Goal: Communication & Community: Share content

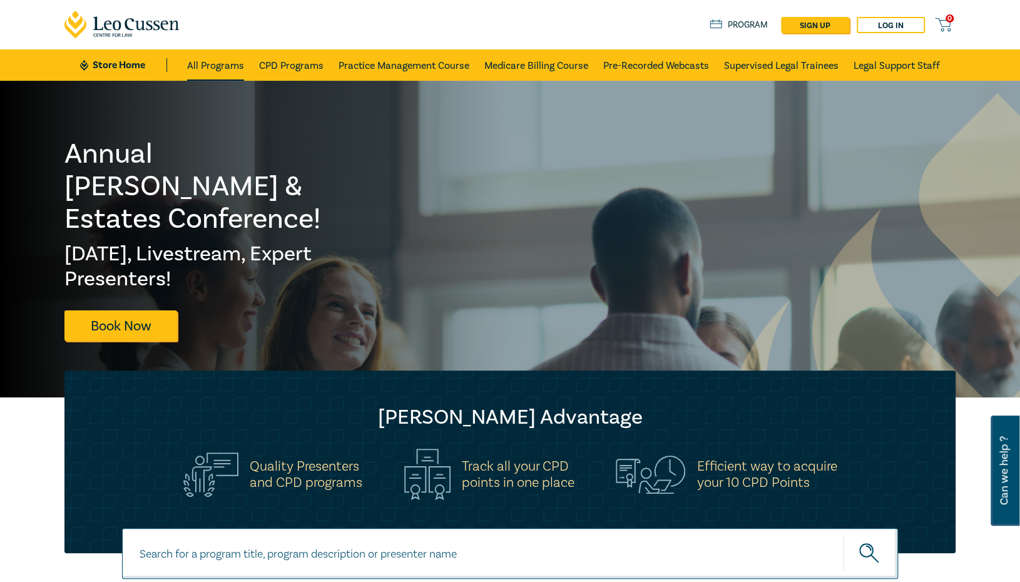
click at [200, 69] on link "All Programs" at bounding box center [215, 64] width 57 height 31
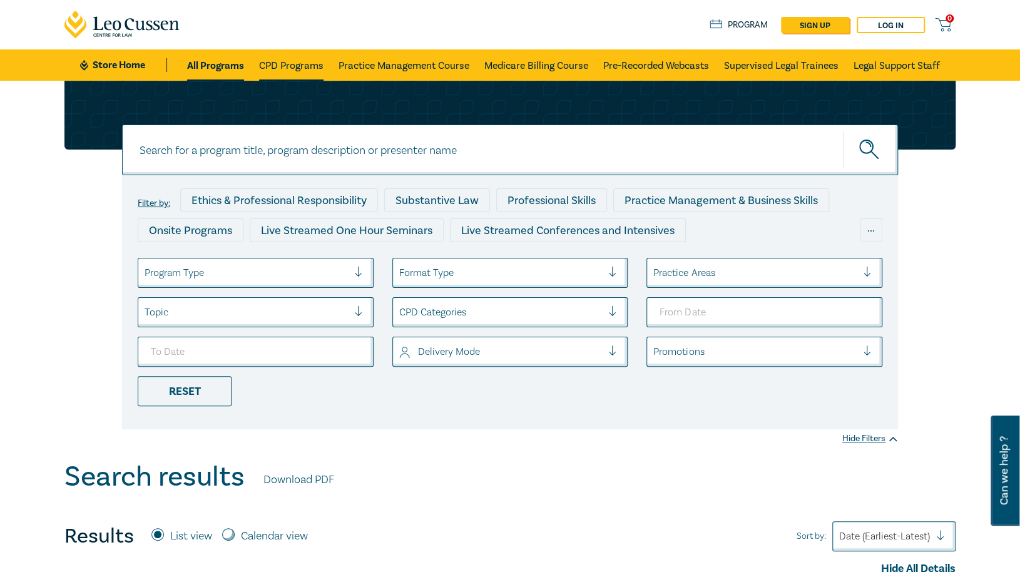
click at [296, 68] on link "CPD Programs" at bounding box center [291, 64] width 64 height 31
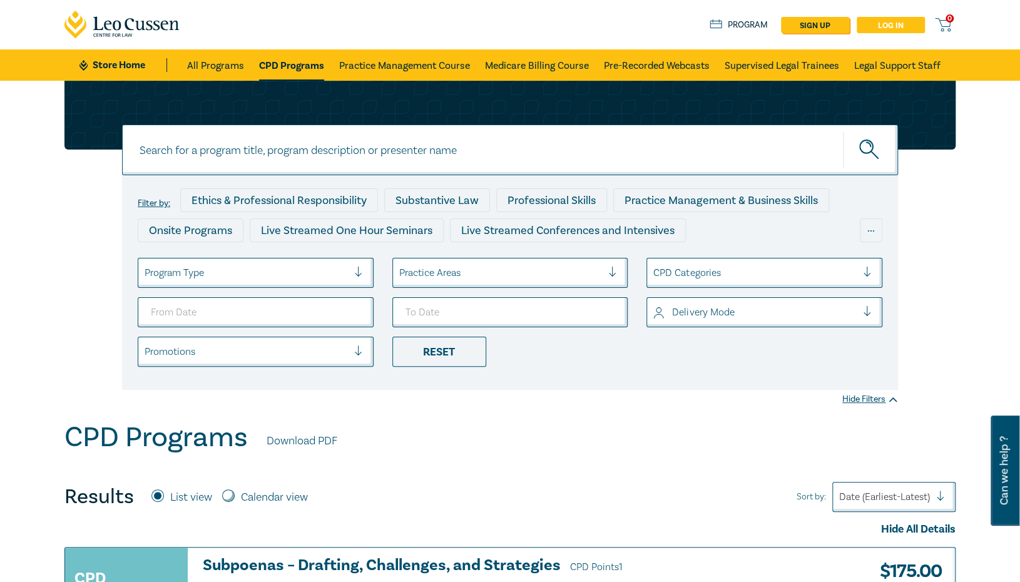
click at [904, 24] on link "Log in" at bounding box center [891, 25] width 68 height 16
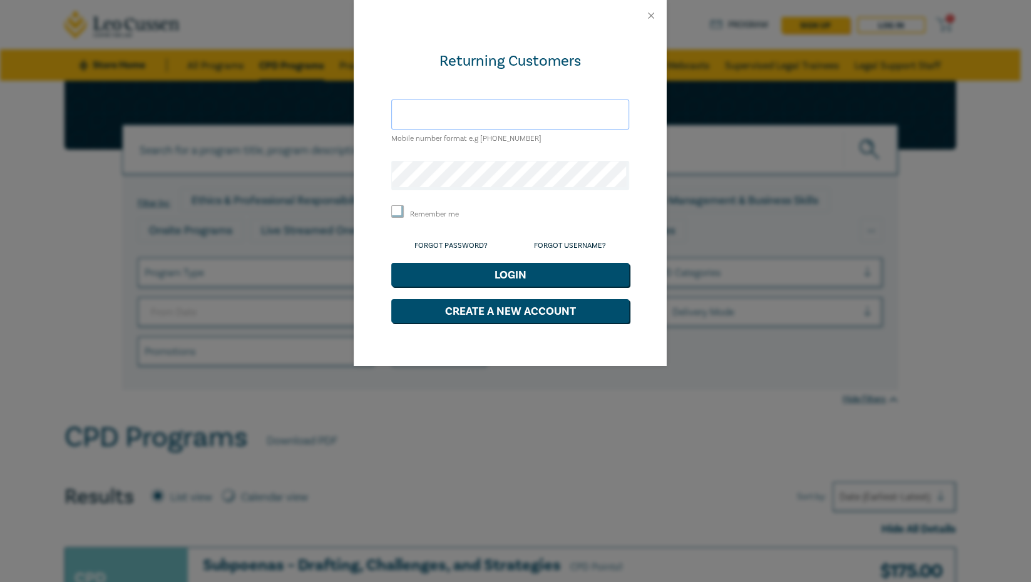
click at [443, 113] on input "text" at bounding box center [510, 115] width 238 height 30
click at [48, 285] on div "Returning Customers Mobile number format e.g +61 000000000 Remember me Forgot P…" at bounding box center [515, 291] width 1031 height 582
click at [476, 116] on input "text" at bounding box center [510, 115] width 238 height 30
paste input "Narelle.beckworth@geelongcity.vic.gov.au"
type input "Narelle.beckworth@geelongcity.vic.gov.au"
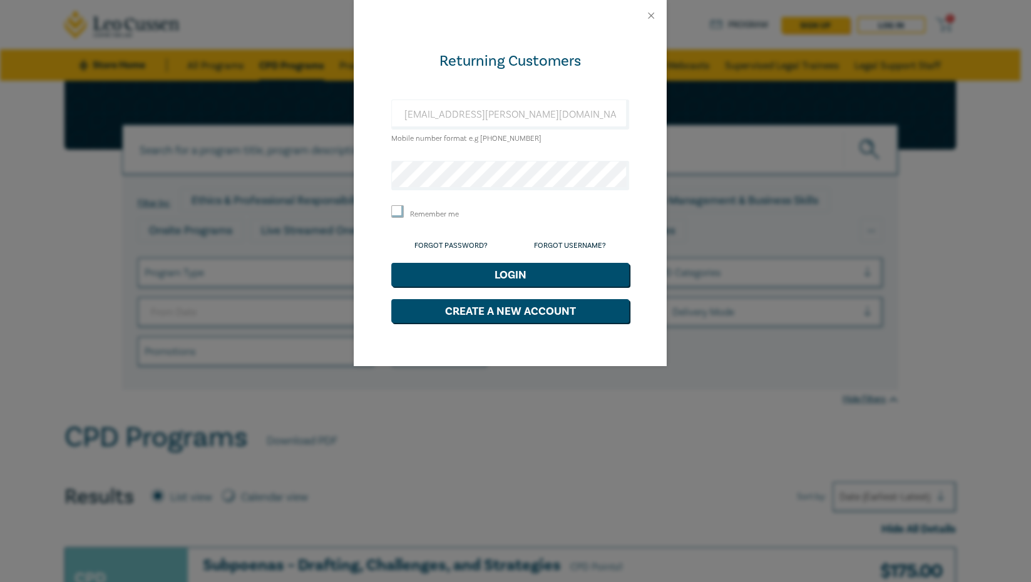
click at [946, 344] on div "Returning Customers Narelle.beckworth@geelongcity.vic.gov.au Mobile number form…" at bounding box center [515, 291] width 1031 height 582
click at [114, 319] on div "Returning Customers Narelle.beckworth@geelongcity.vic.gov.au Mobile number form…" at bounding box center [515, 291] width 1031 height 582
click at [479, 273] on button "Login" at bounding box center [510, 275] width 238 height 24
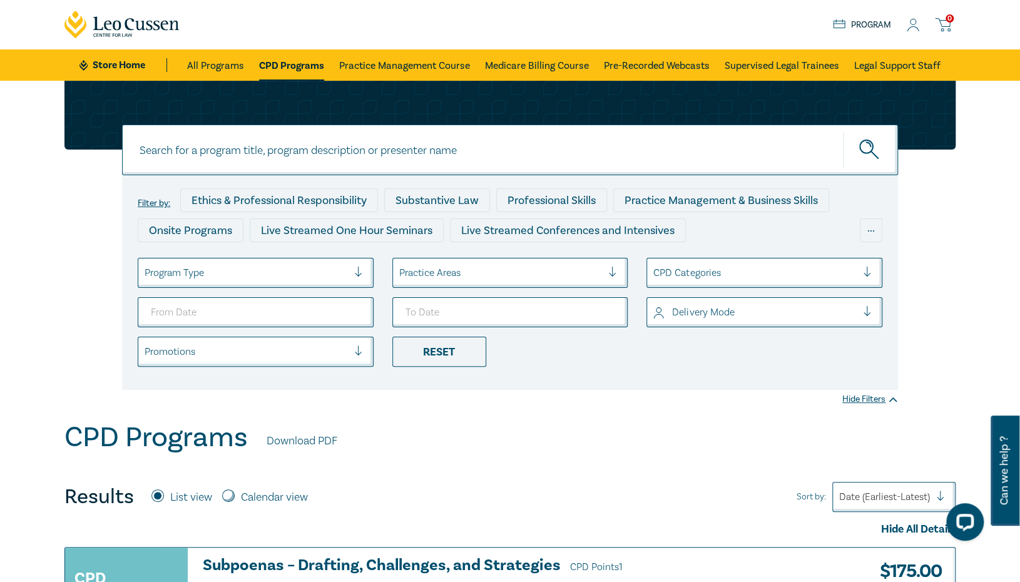
click at [947, 24] on icon at bounding box center [943, 25] width 16 height 16
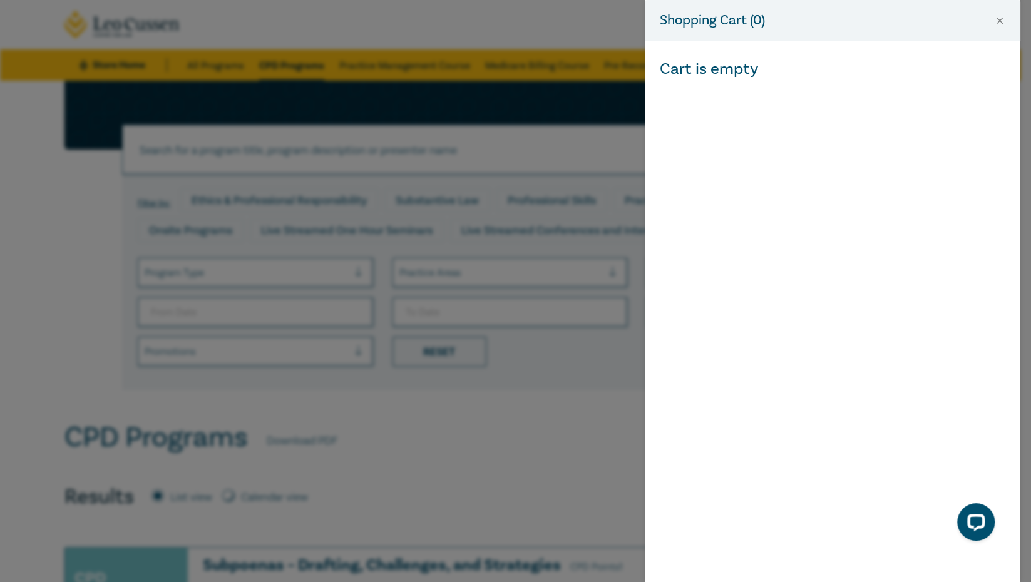
click at [755, 176] on div "Cart is empty" at bounding box center [833, 311] width 376 height 541
click at [493, 36] on div "Shopping Cart ( 0 ) Cart is empty" at bounding box center [515, 291] width 1031 height 582
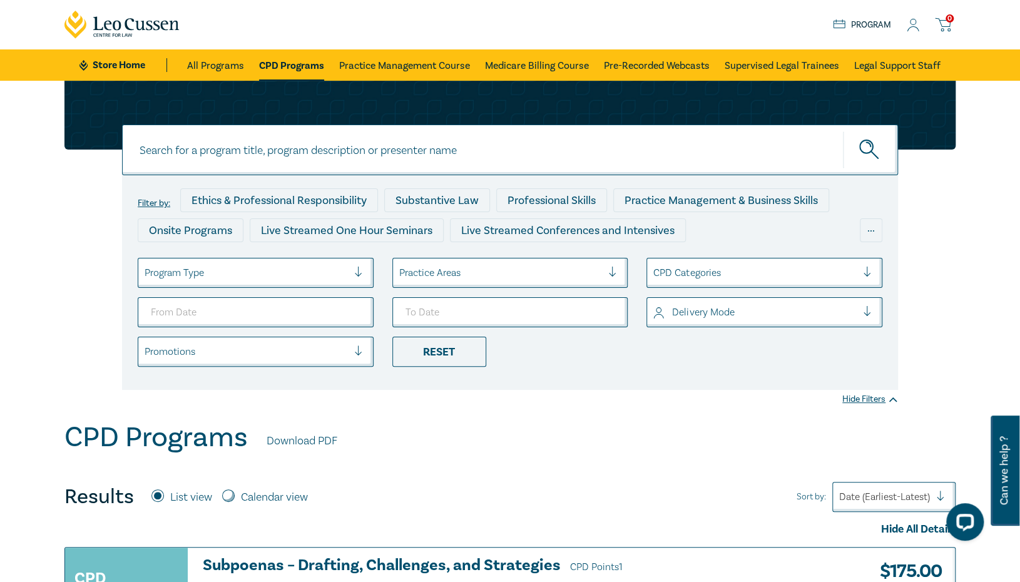
click at [857, 23] on link "Program" at bounding box center [862, 25] width 58 height 14
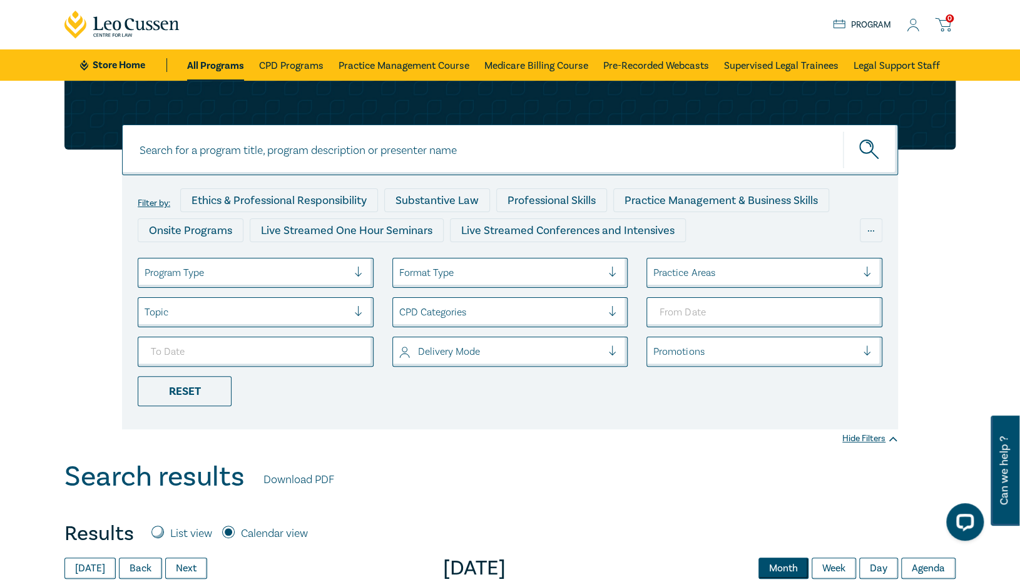
click at [953, 196] on div "Filter by: Ethics & Professional Responsibility Substantive Law Professional Sk…" at bounding box center [510, 255] width 906 height 349
click at [910, 24] on icon at bounding box center [913, 25] width 13 height 13
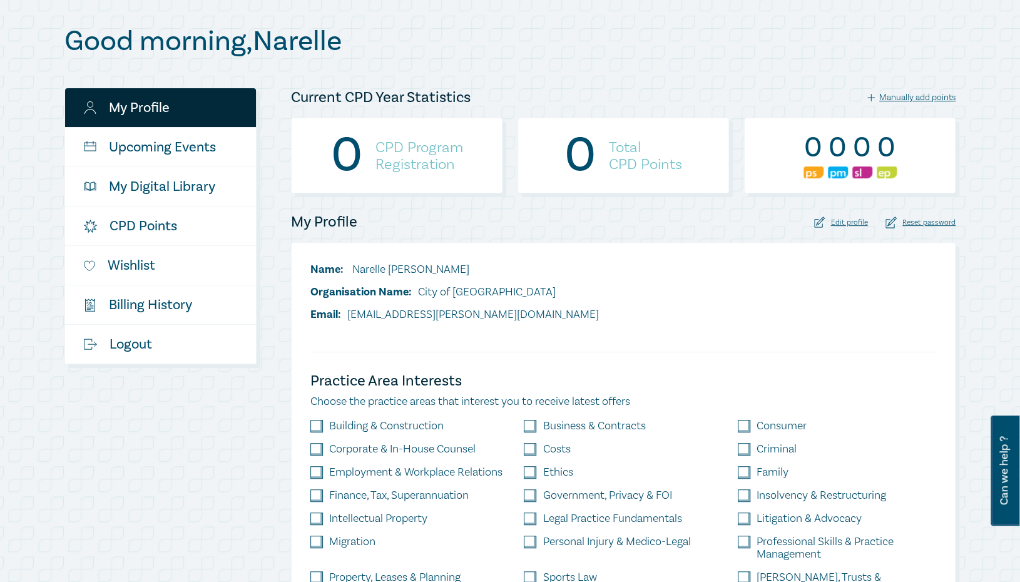
scroll to position [105, 0]
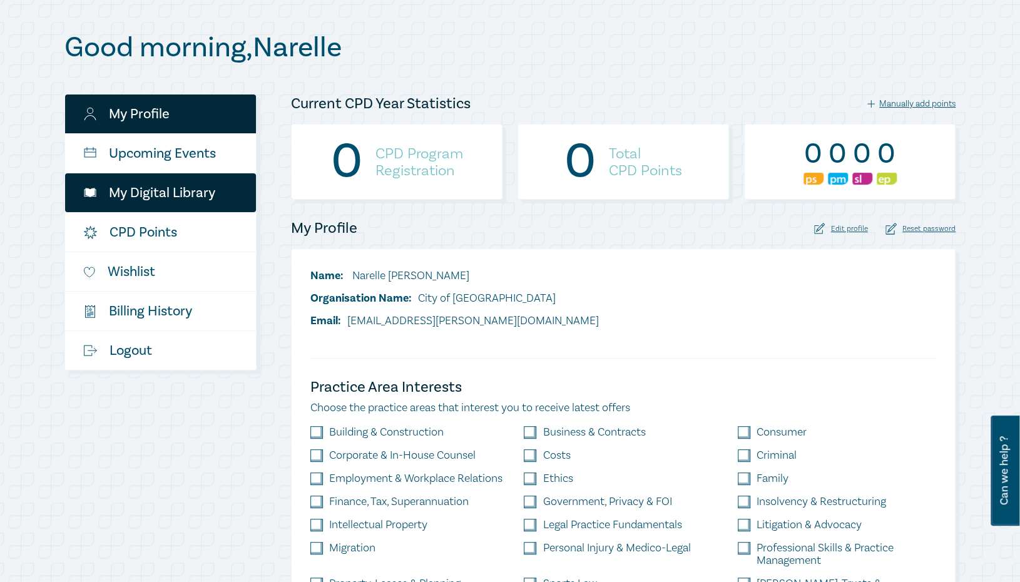
click at [148, 189] on link "My Digital Library" at bounding box center [160, 192] width 191 height 39
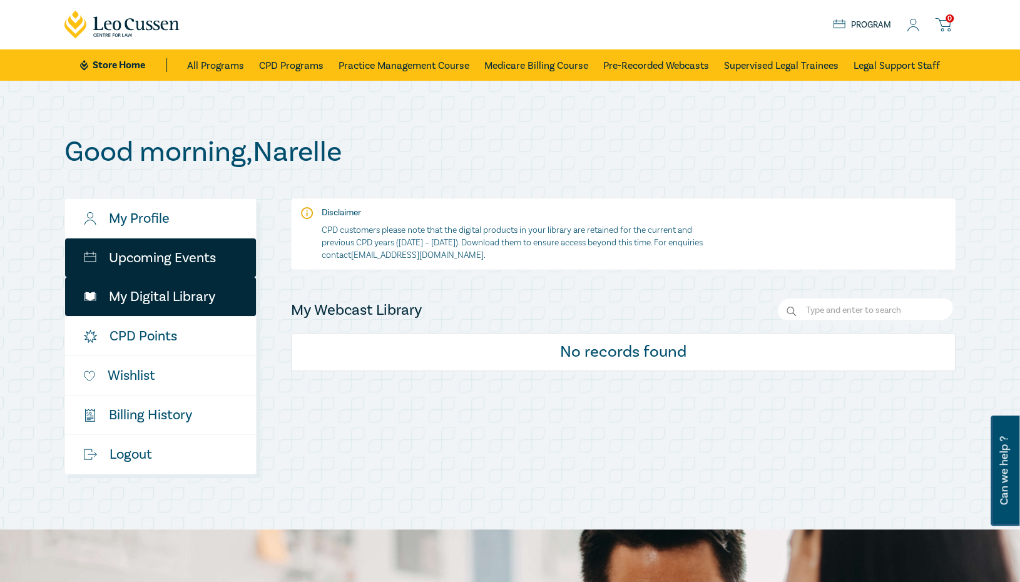
click at [158, 257] on link "Upcoming Events" at bounding box center [160, 257] width 191 height 39
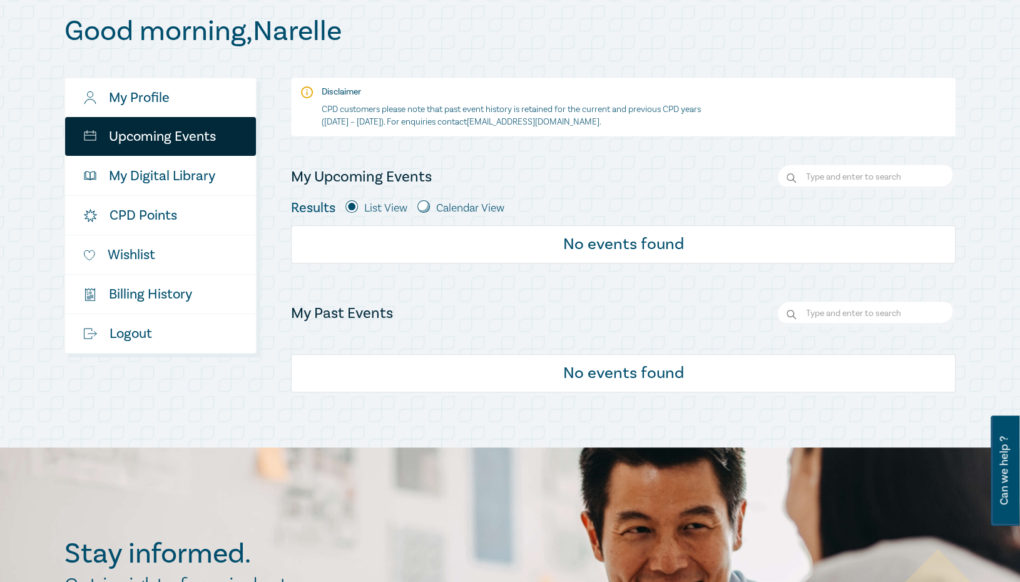
scroll to position [104, 0]
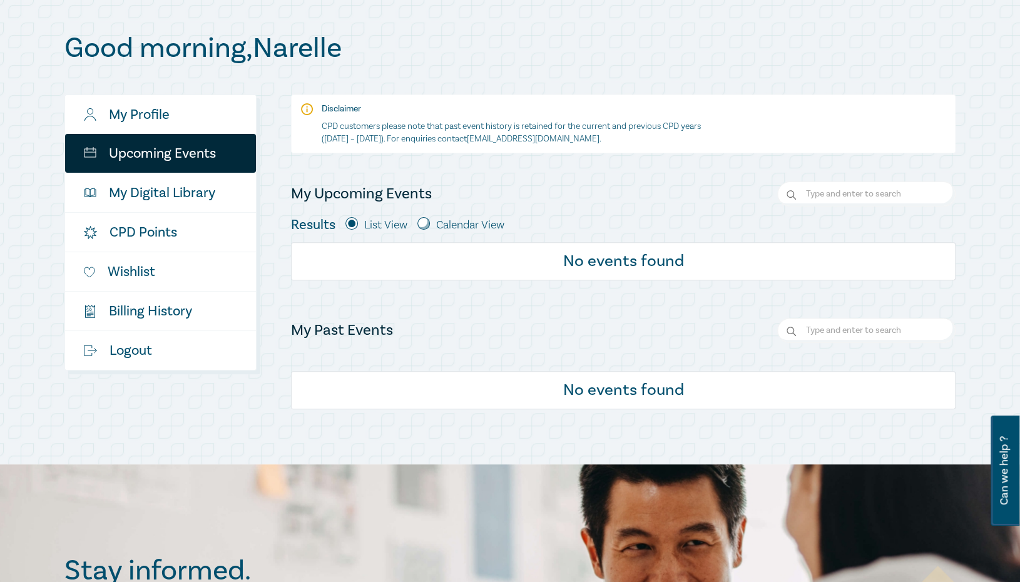
click at [686, 71] on div "Good morning , Narelle My Profile Upcoming Events My Digital Library CPD Points…" at bounding box center [509, 220] width 891 height 377
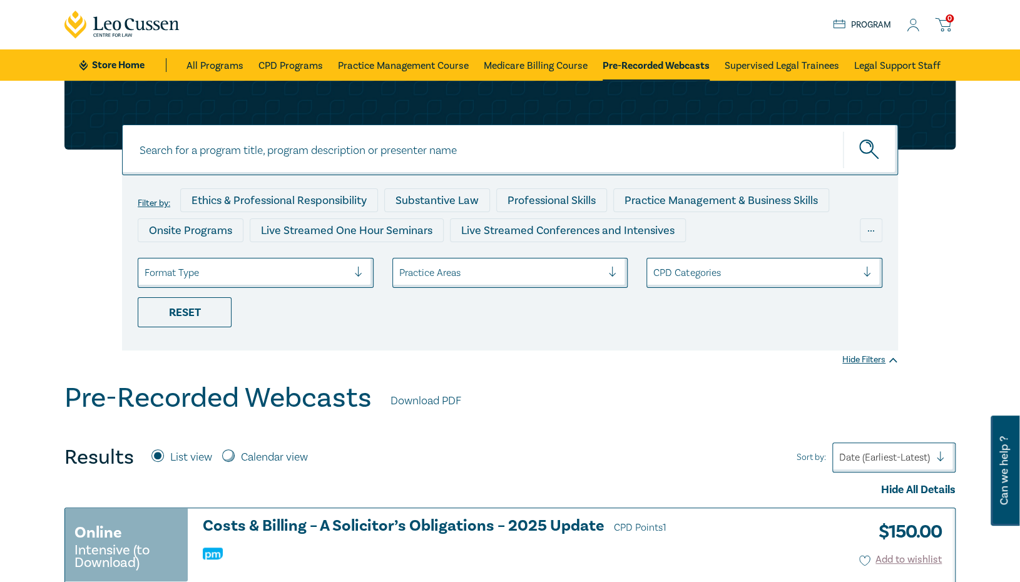
click at [910, 23] on icon at bounding box center [913, 25] width 13 height 13
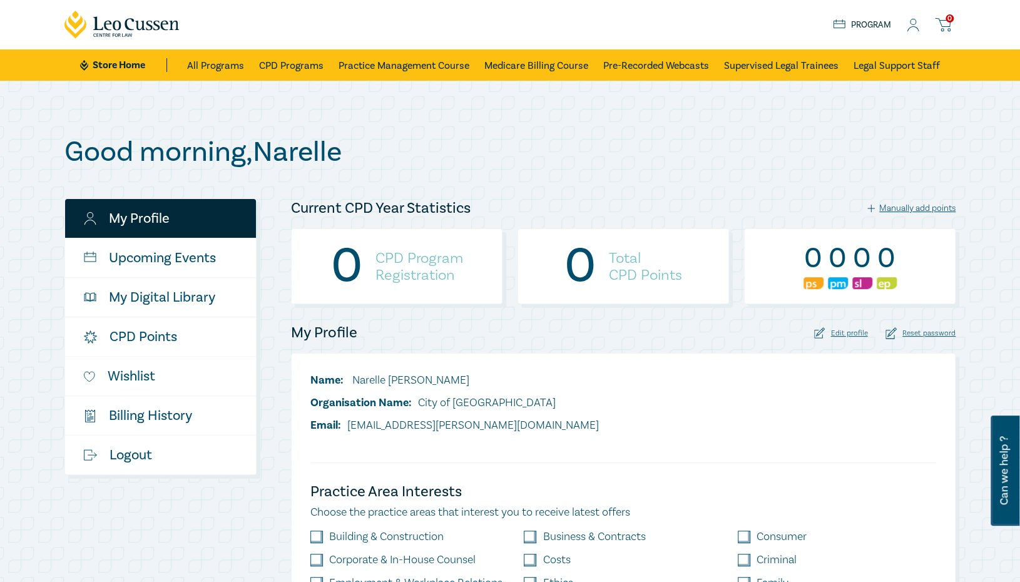
click at [950, 22] on span "0" at bounding box center [950, 18] width 8 height 8
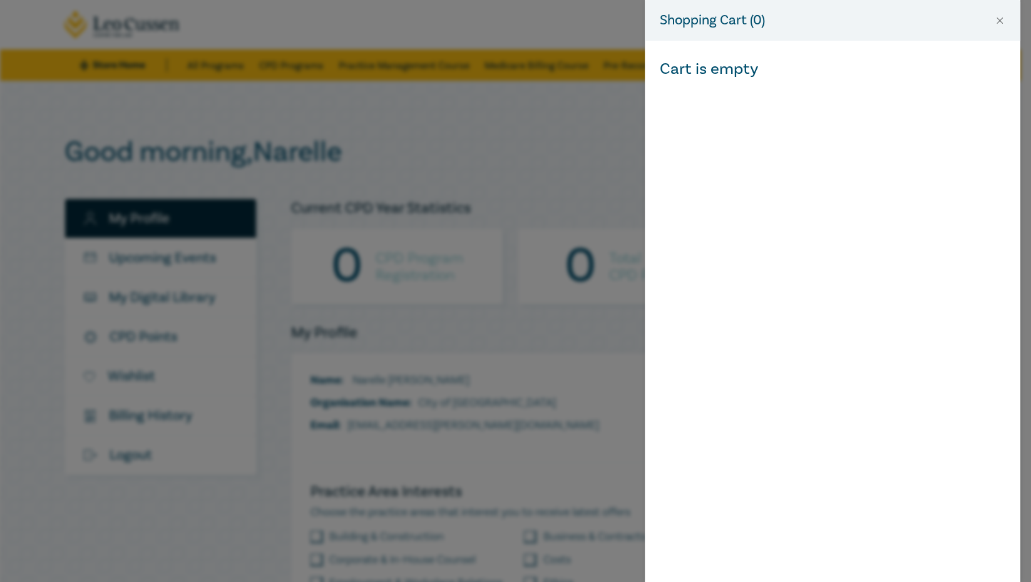
click at [556, 30] on div "Shopping Cart ( 0 ) Cart is empty" at bounding box center [515, 291] width 1031 height 582
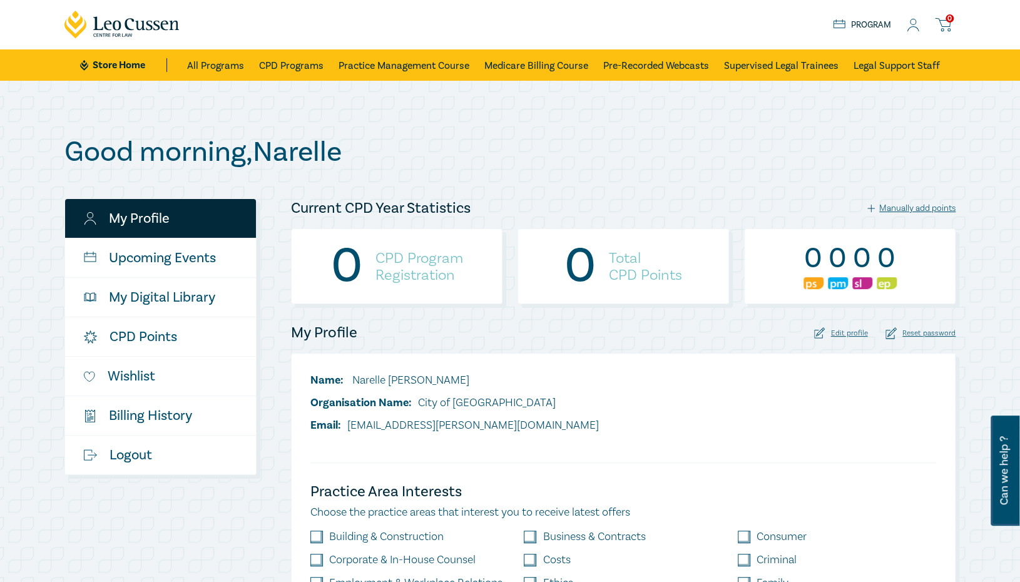
drag, startPoint x: 909, startPoint y: 19, endPoint x: 787, endPoint y: 201, distance: 218.4
click at [787, 201] on div "Current CPD Year Statistics Manually add points" at bounding box center [624, 208] width 680 height 20
click at [843, 24] on icon at bounding box center [839, 24] width 13 height 11
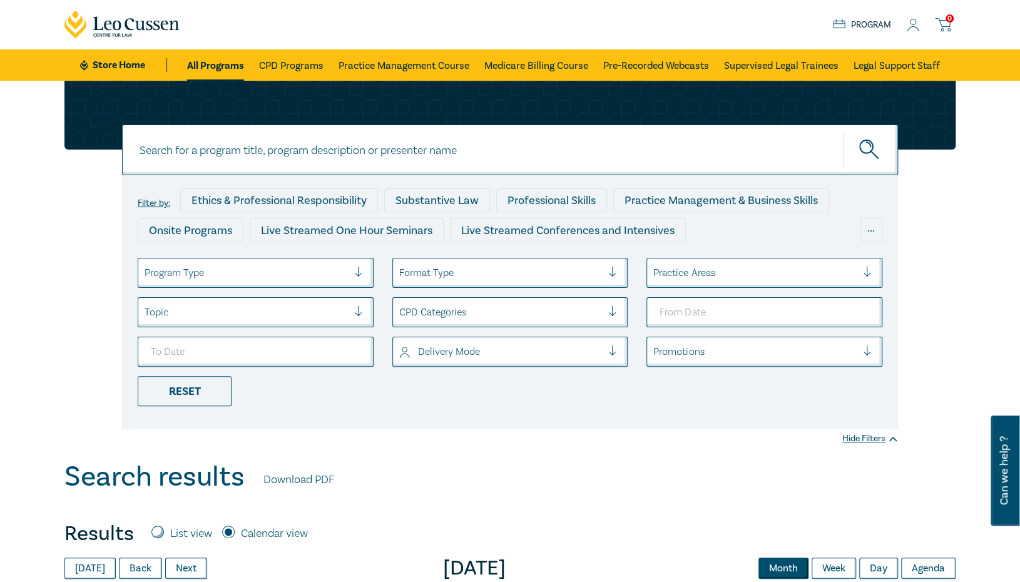
click at [917, 29] on icon at bounding box center [913, 29] width 11 height 4
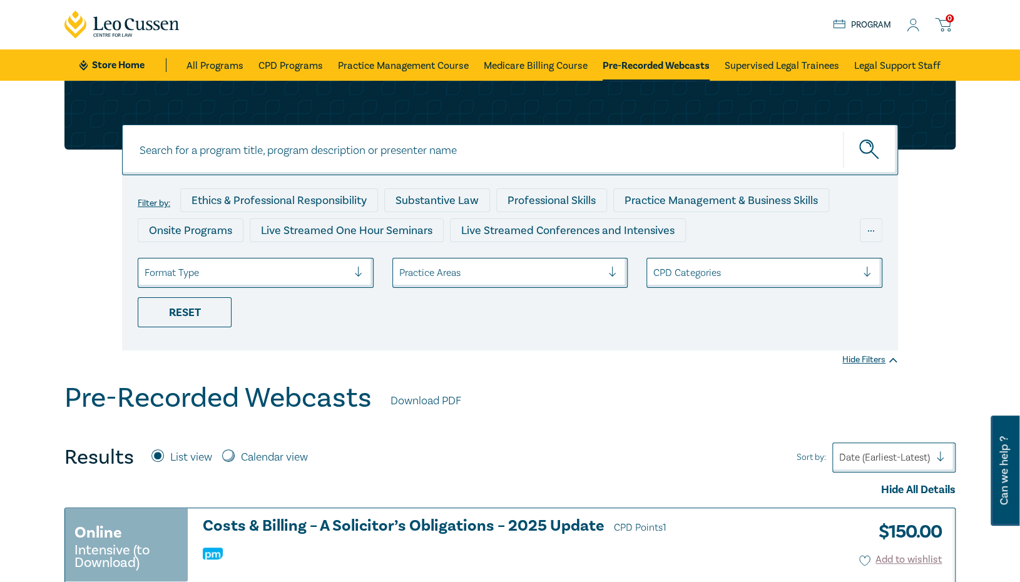
click at [915, 21] on icon at bounding box center [913, 25] width 13 height 13
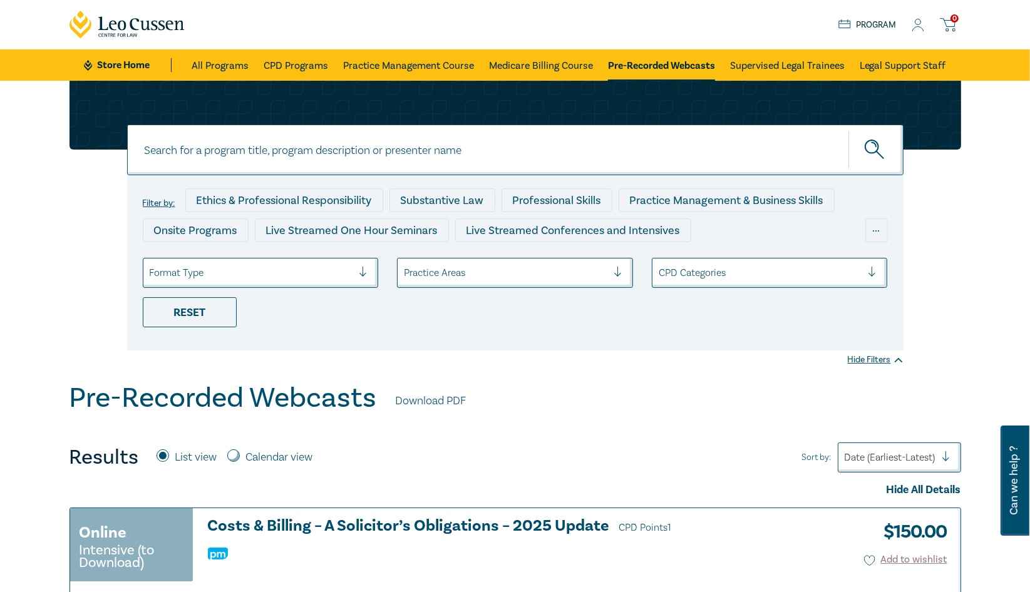
click at [917, 28] on icon at bounding box center [917, 25] width 13 height 13
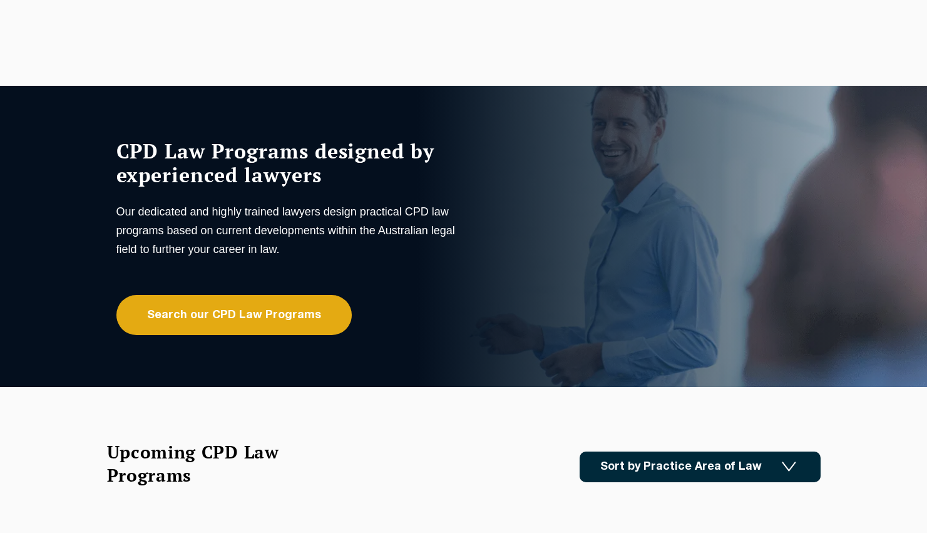
click at [677, 304] on div "CPD Law Programs designed by experienced lawyers Our dedicated and highly train…" at bounding box center [463, 236] width 927 height 301
drag, startPoint x: 533, startPoint y: 374, endPoint x: 555, endPoint y: 300, distance: 76.9
click at [535, 366] on div "CPD Law Programs designed by experienced lawyers Our dedicated and highly train…" at bounding box center [463, 236] width 927 height 301
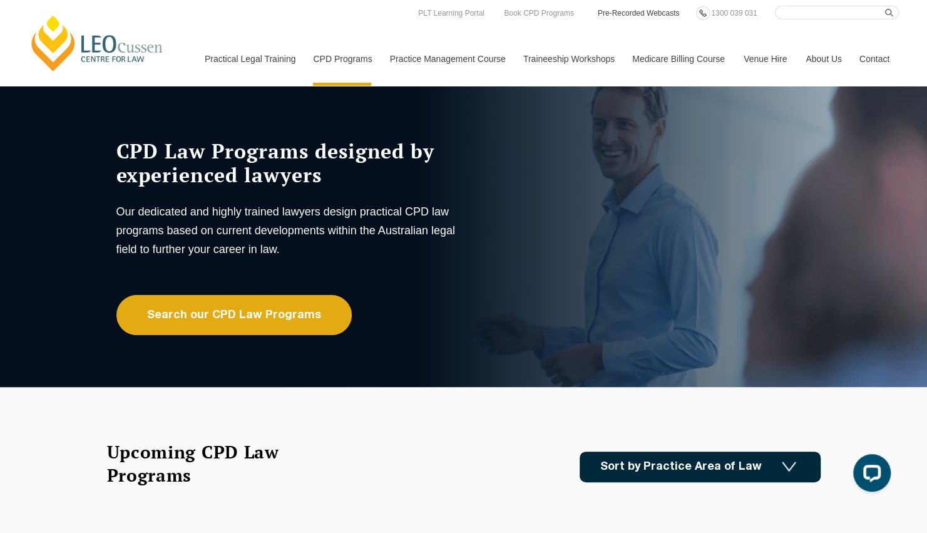
click at [626, 14] on link "Pre-Recorded Webcasts" at bounding box center [639, 13] width 85 height 14
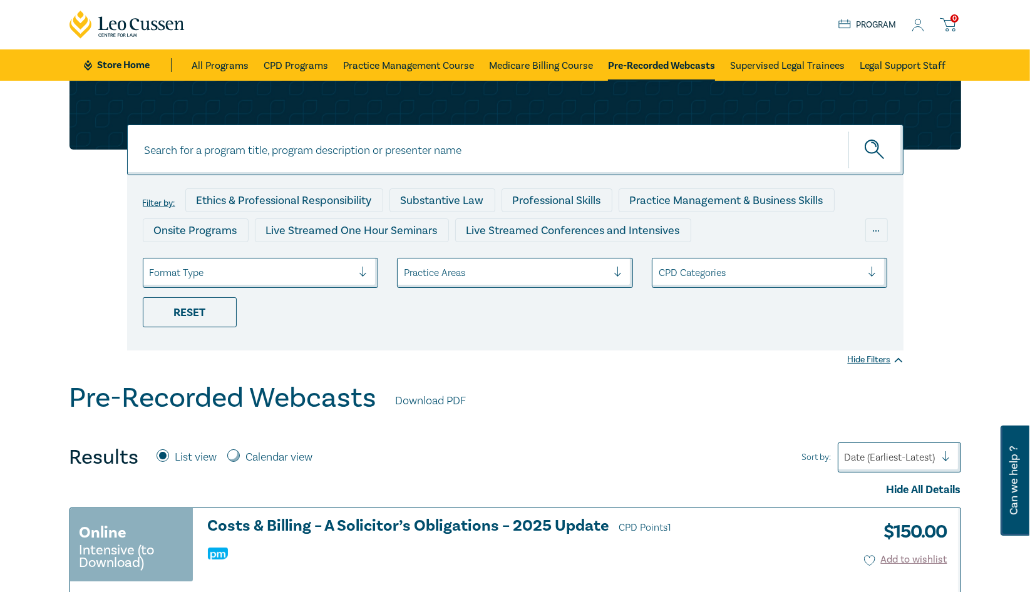
click at [923, 22] on icon at bounding box center [917, 25] width 13 height 13
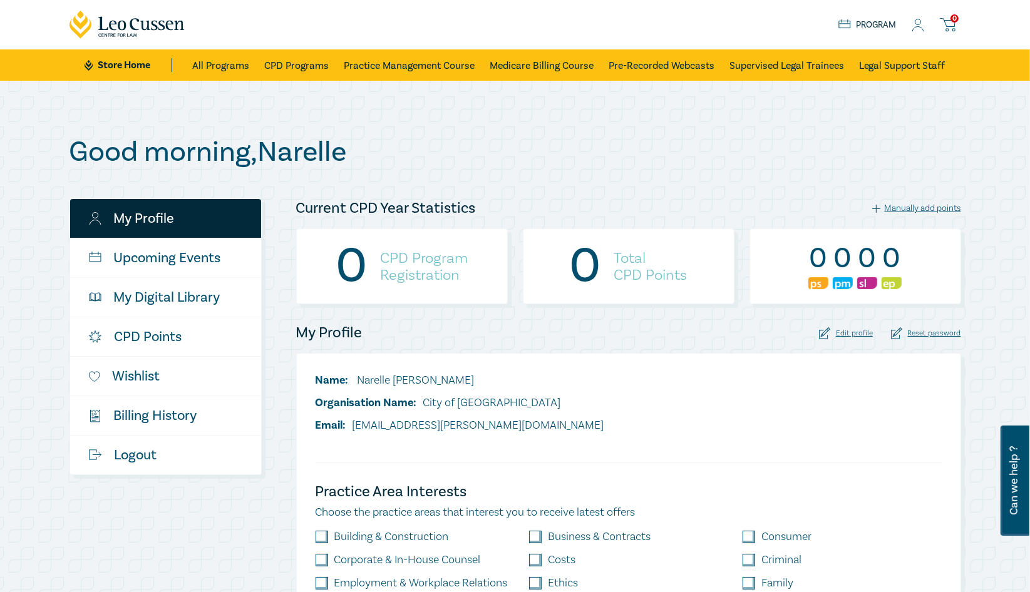
click at [677, 136] on h1 "Good morning , Narelle" at bounding box center [514, 152] width 891 height 33
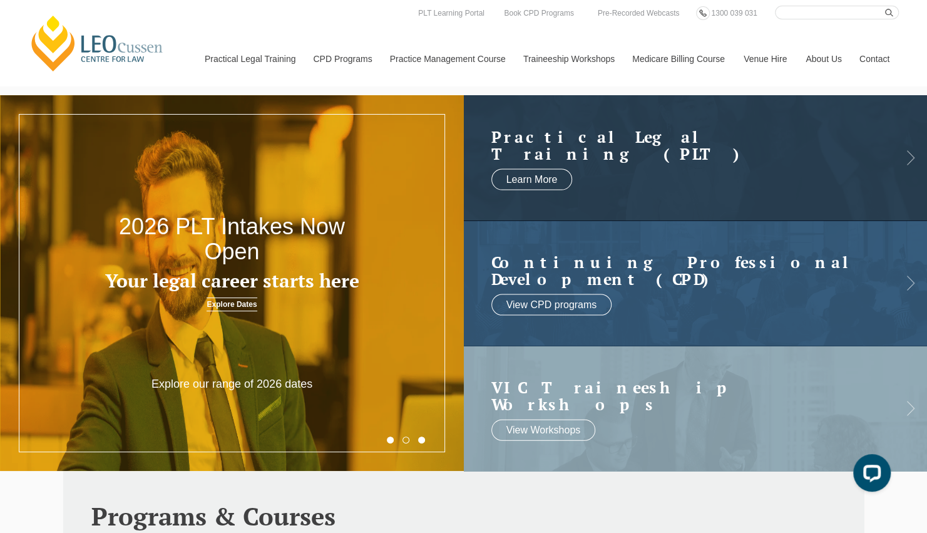
click at [819, 13] on input "Search here" at bounding box center [837, 13] width 124 height 14
type input "LOG IN"
click at [885, 6] on button "submit" at bounding box center [892, 13] width 14 height 14
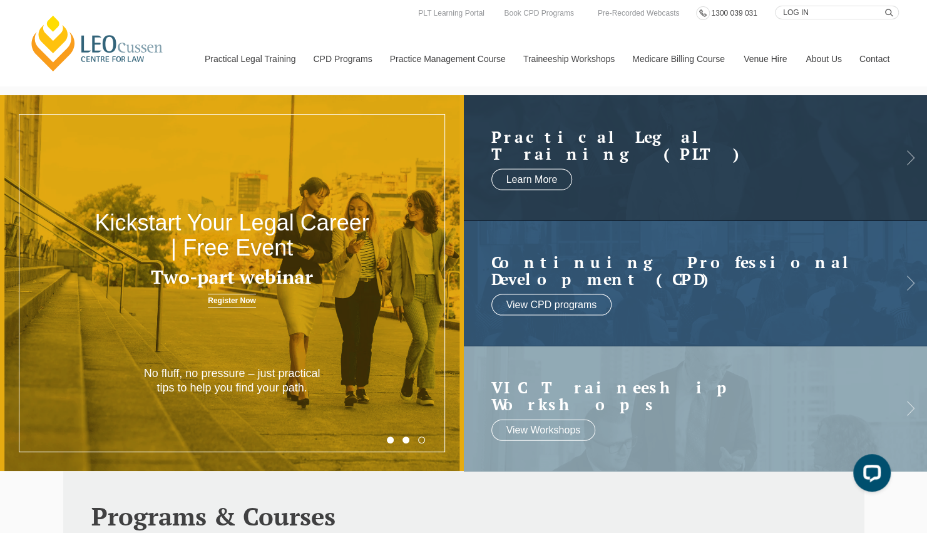
drag, startPoint x: 831, startPoint y: 11, endPoint x: 716, endPoint y: 9, distance: 114.6
click at [28, 6] on div "LOG IN Search here Practical Legal Training Our Practical Legal Training Progra…" at bounding box center [28, 6] width 0 height 0
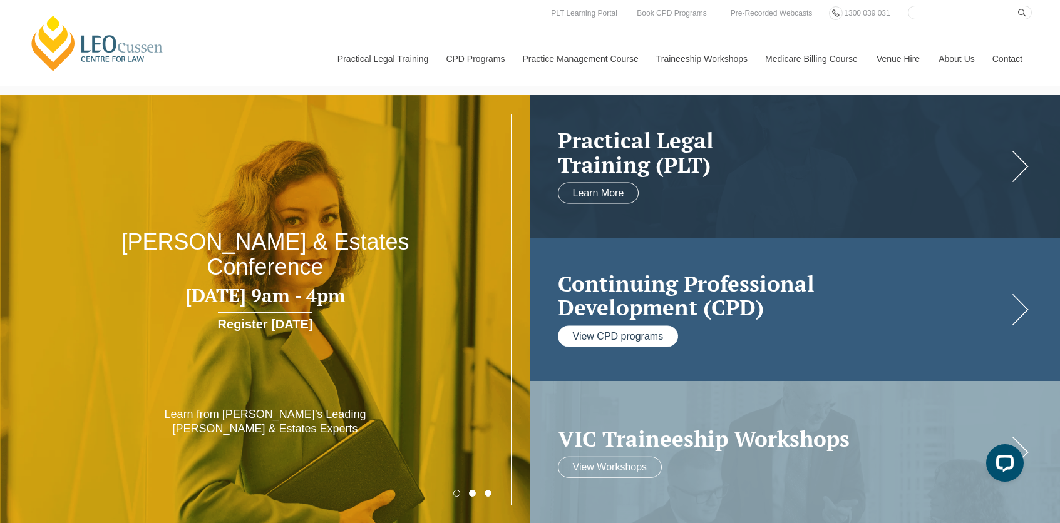
click at [615, 334] on link "View CPD programs" at bounding box center [618, 335] width 121 height 21
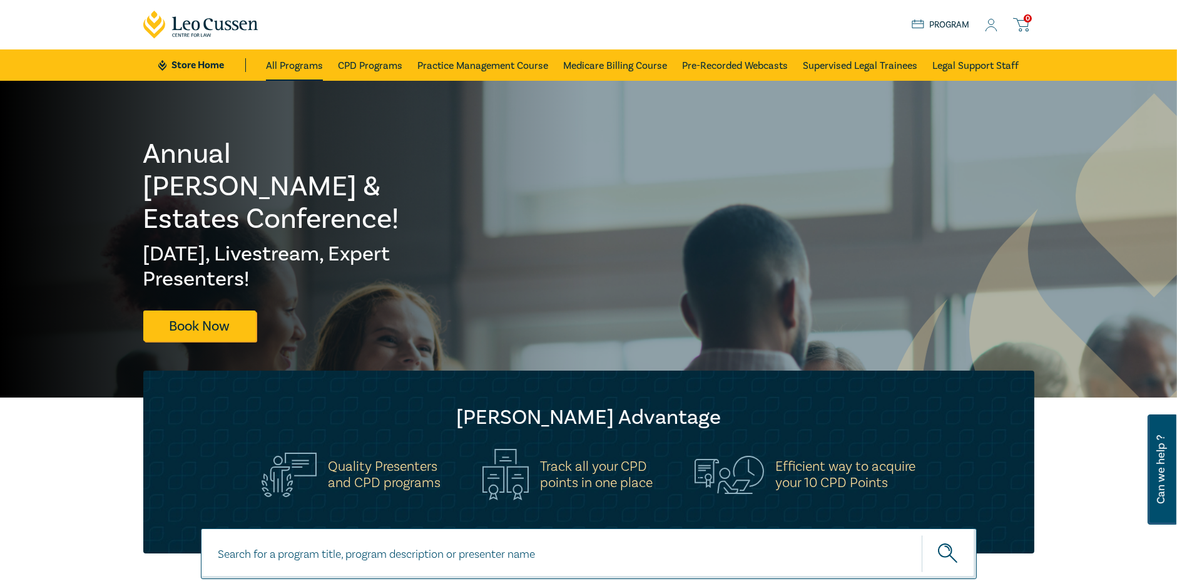
click at [302, 55] on link "All Programs" at bounding box center [294, 64] width 57 height 31
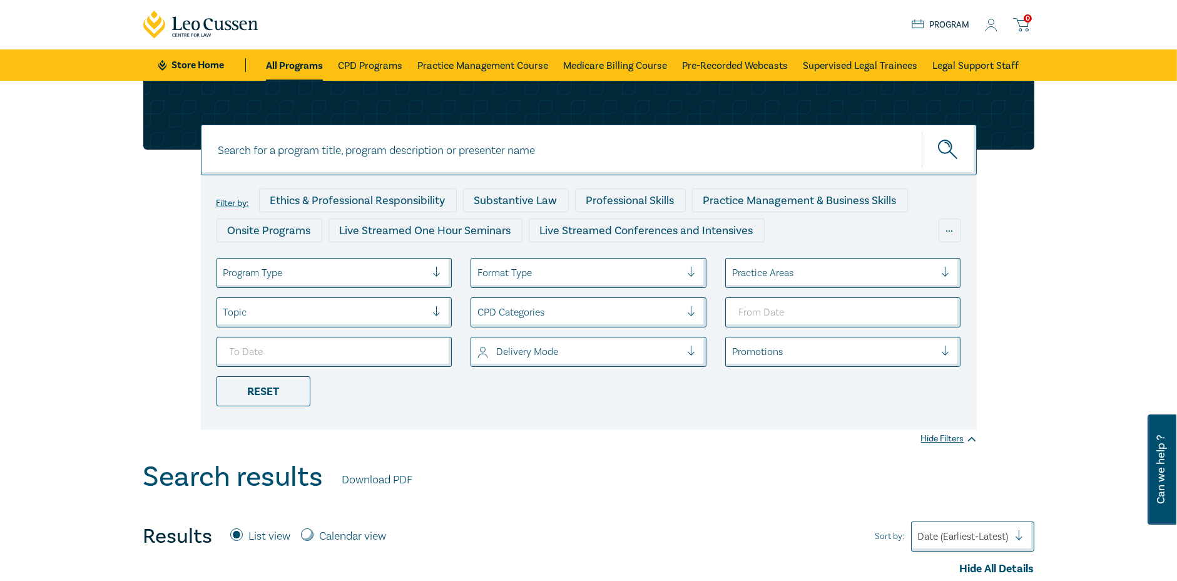
click at [993, 23] on icon at bounding box center [991, 25] width 13 height 13
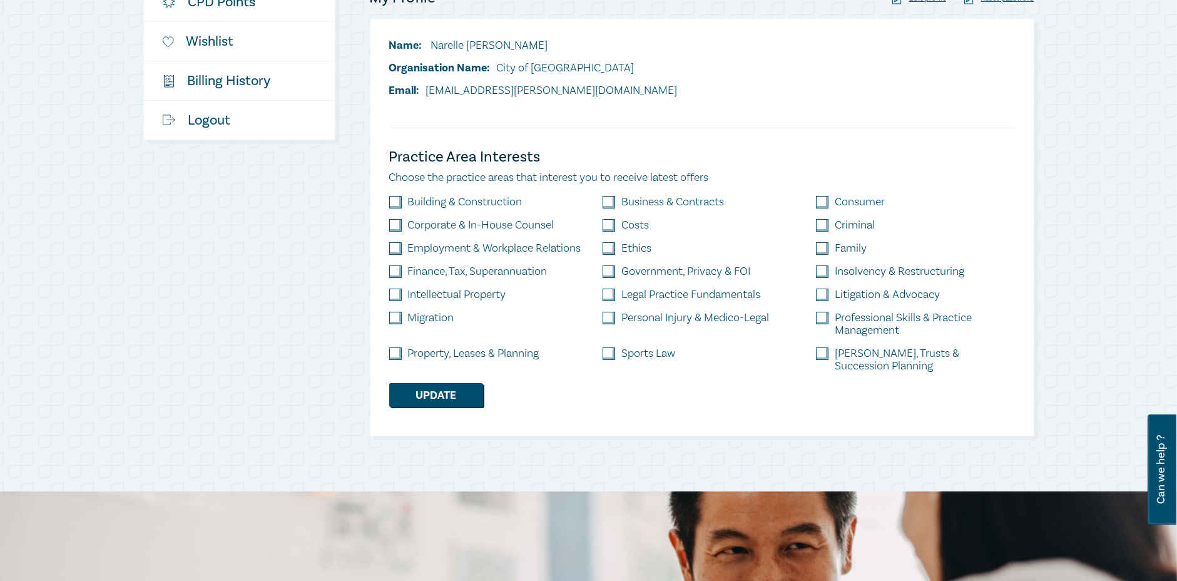
scroll to position [245, 0]
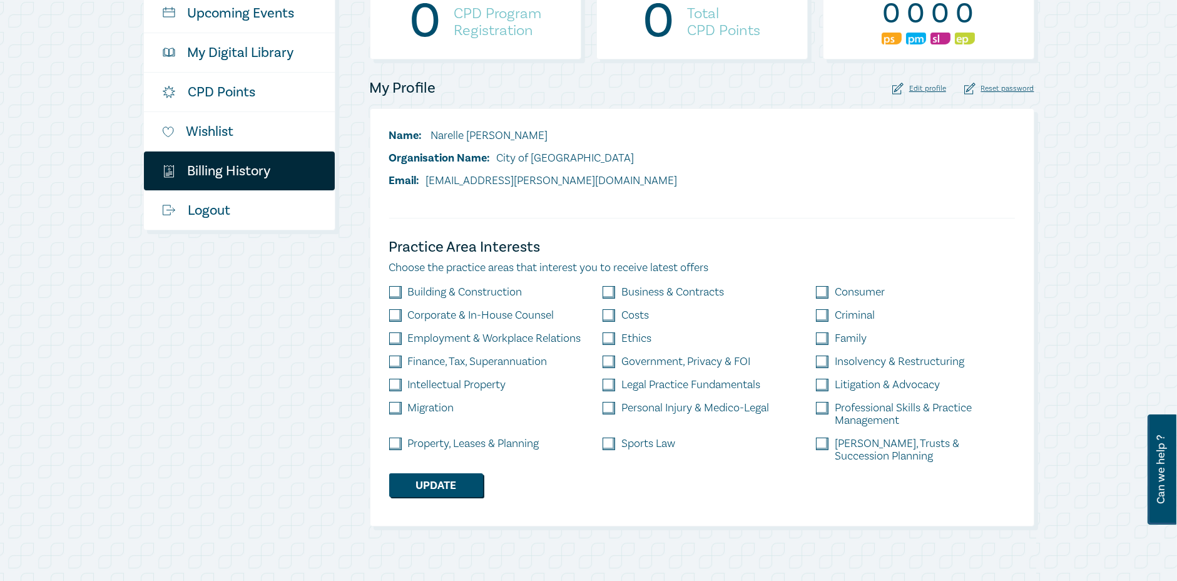
click at [211, 164] on link "$ Billing History" at bounding box center [239, 170] width 191 height 39
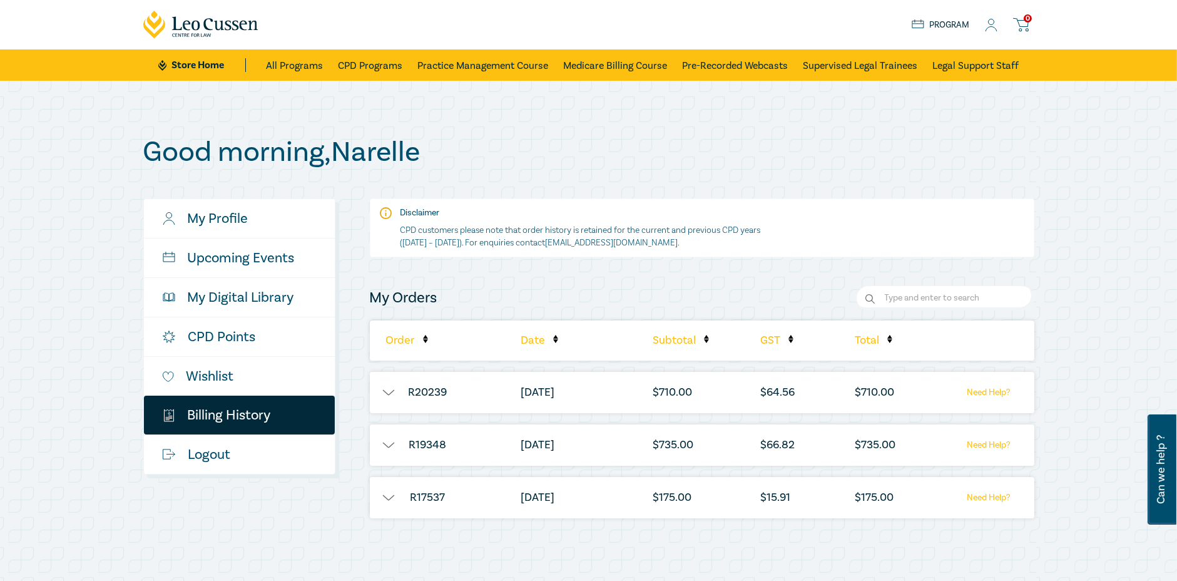
drag, startPoint x: 643, startPoint y: 148, endPoint x: 624, endPoint y: 163, distance: 24.5
click at [643, 148] on h1 "Good morning , Narelle" at bounding box center [588, 152] width 891 height 33
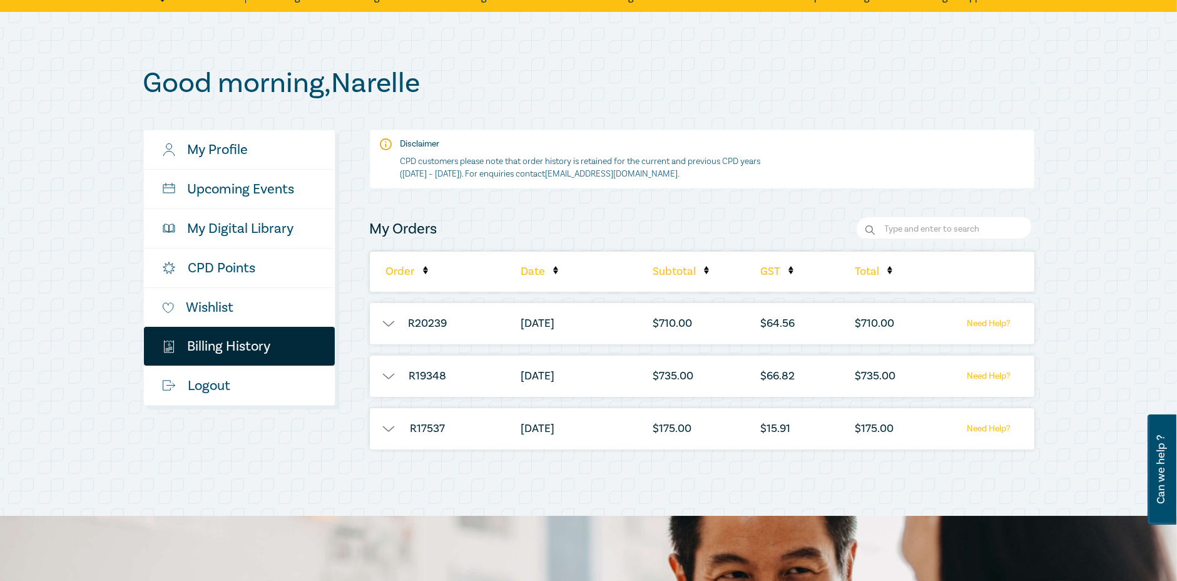
scroll to position [76, 0]
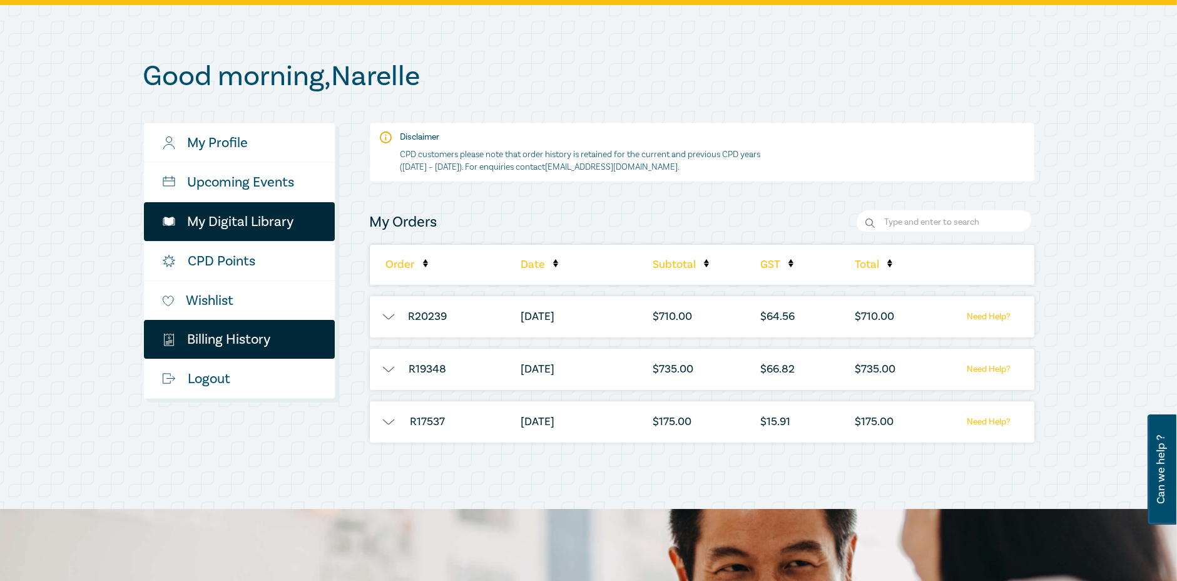
click at [215, 220] on link "My Digital Library" at bounding box center [239, 221] width 191 height 39
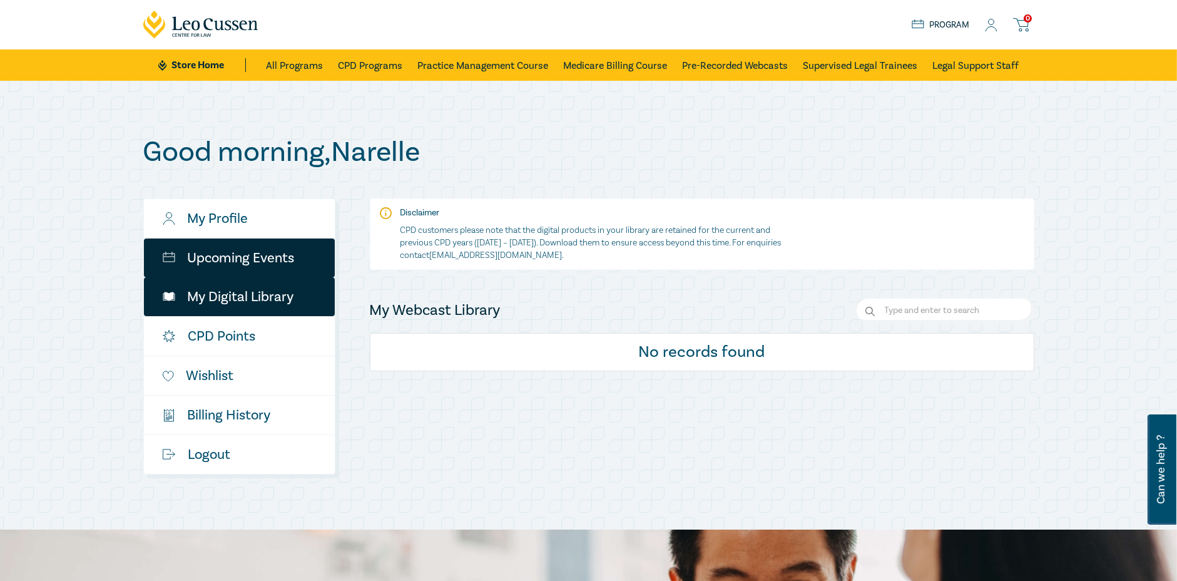
click at [212, 257] on link "Upcoming Events" at bounding box center [239, 257] width 191 height 39
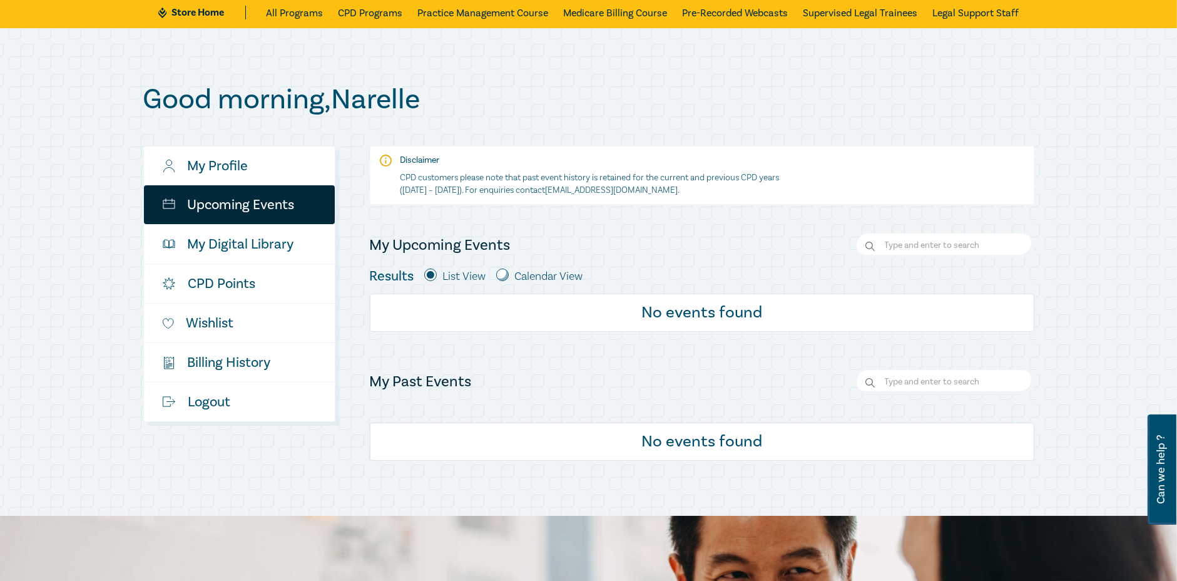
scroll to position [68, 0]
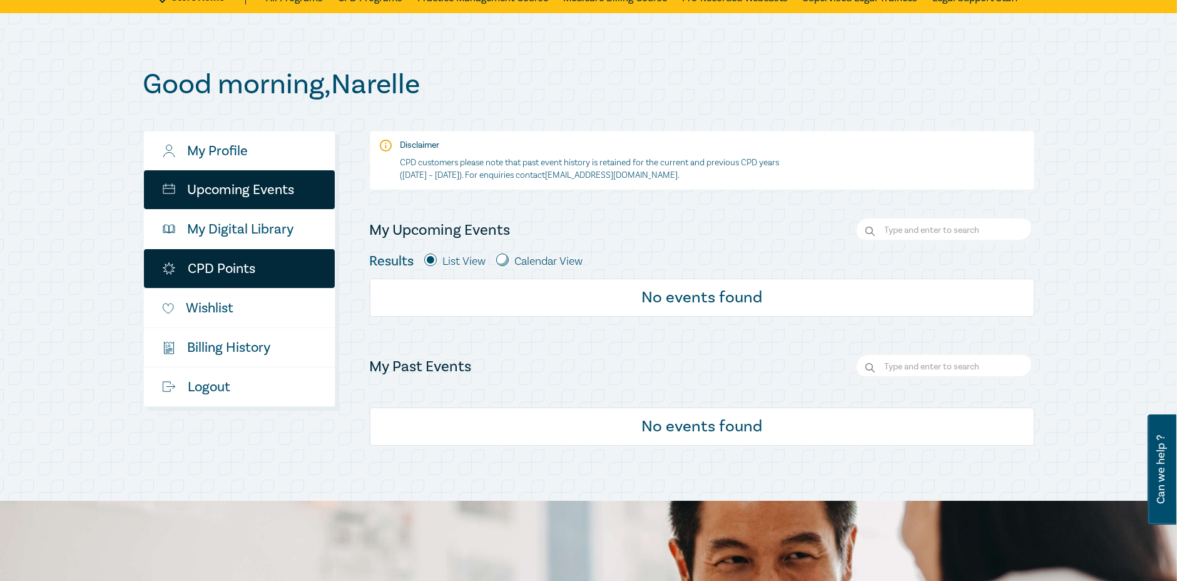
click at [211, 272] on link "CPD Points" at bounding box center [239, 268] width 191 height 39
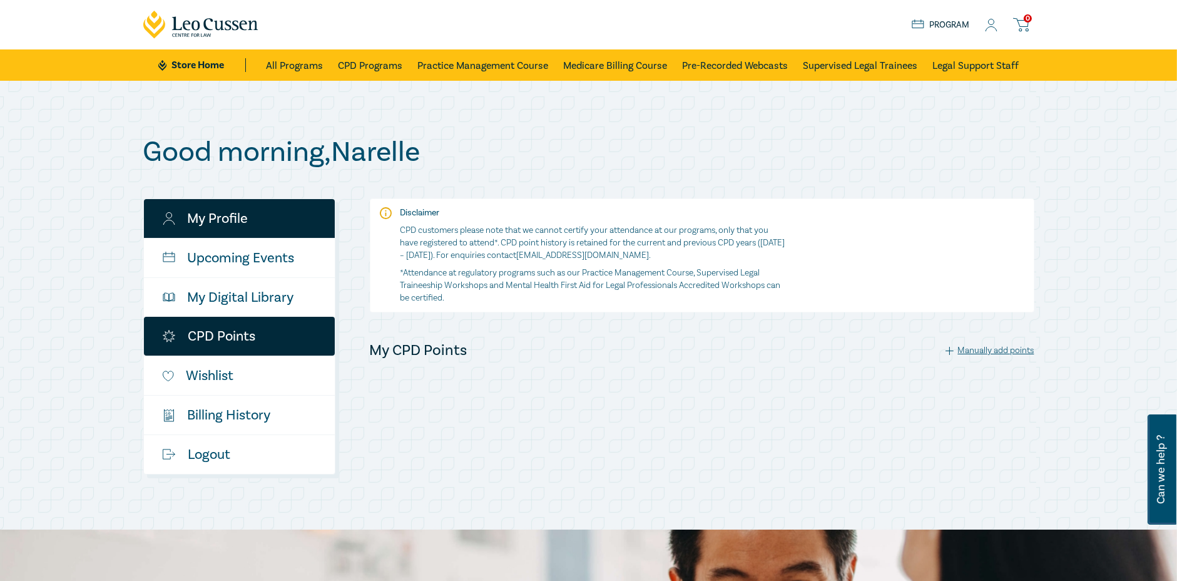
click at [220, 223] on link "My Profile" at bounding box center [239, 218] width 191 height 39
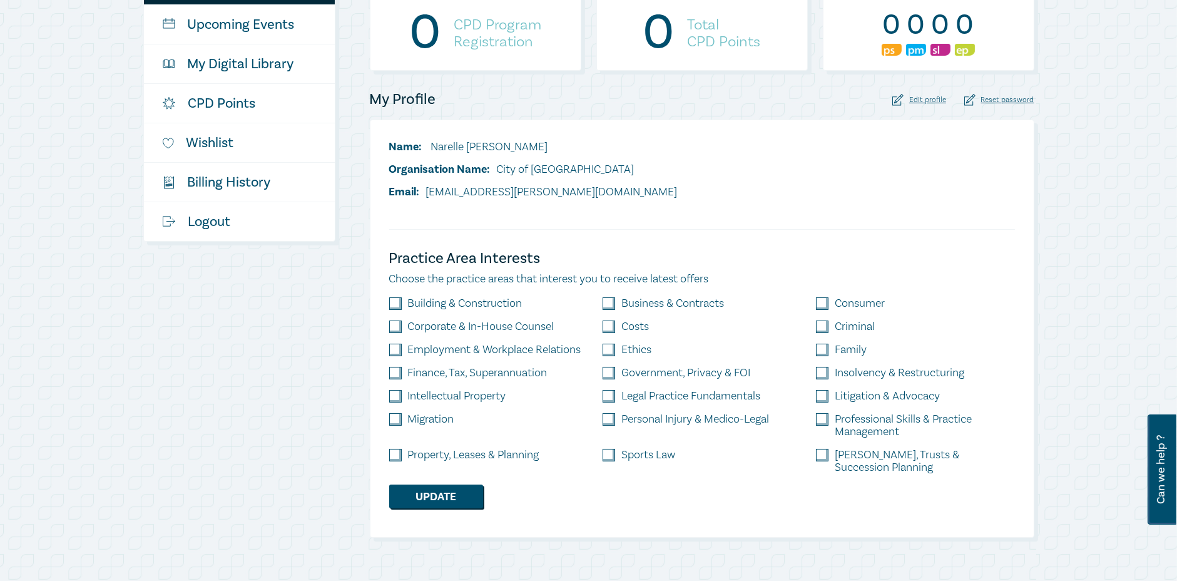
scroll to position [217, 0]
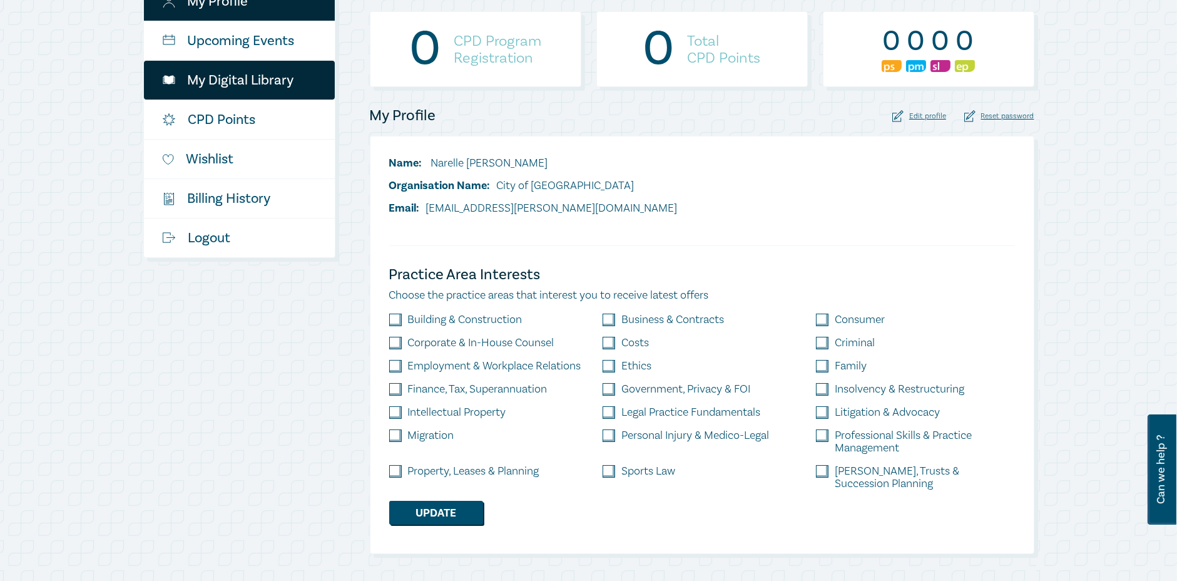
click at [216, 79] on link "My Digital Library" at bounding box center [239, 80] width 191 height 39
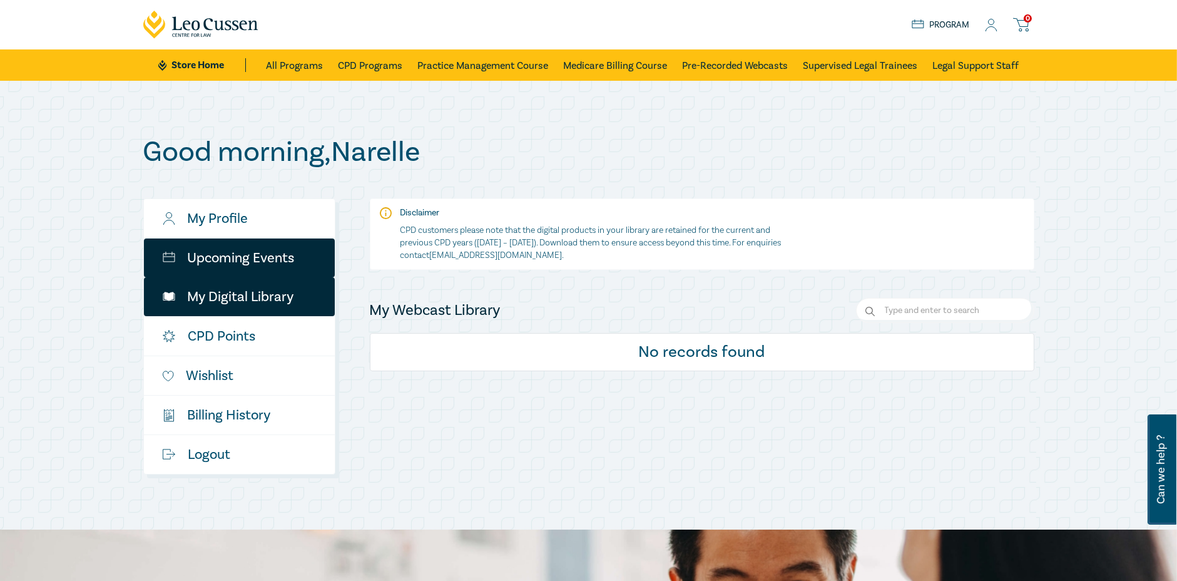
click at [217, 257] on link "Upcoming Events" at bounding box center [239, 257] width 191 height 39
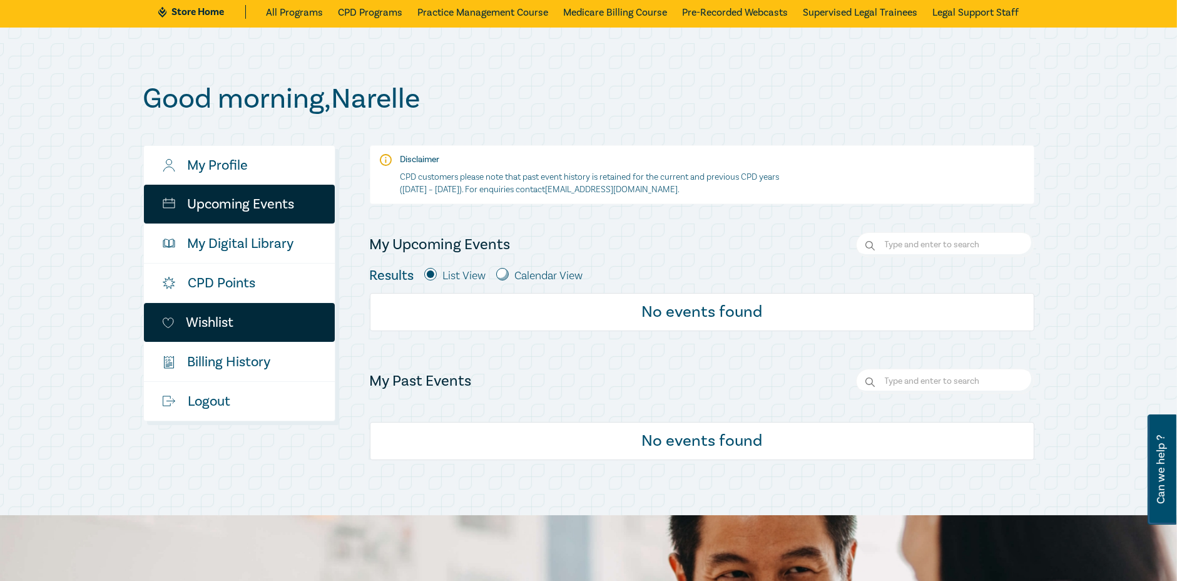
click at [210, 320] on link "Wishlist" at bounding box center [239, 322] width 191 height 39
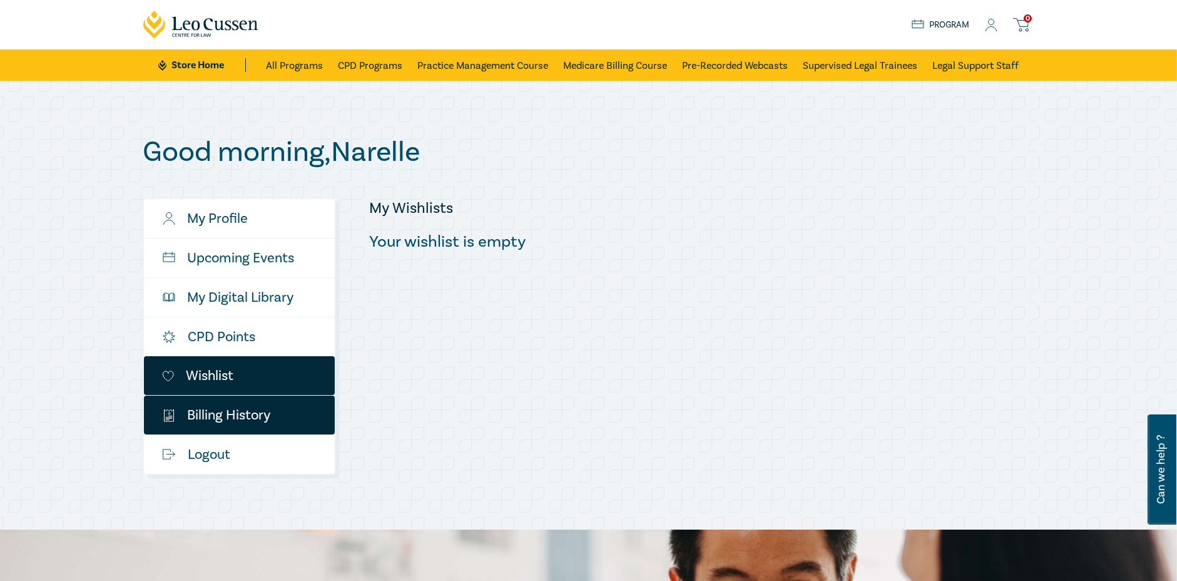
click at [199, 415] on link "$ Billing History" at bounding box center [239, 415] width 191 height 39
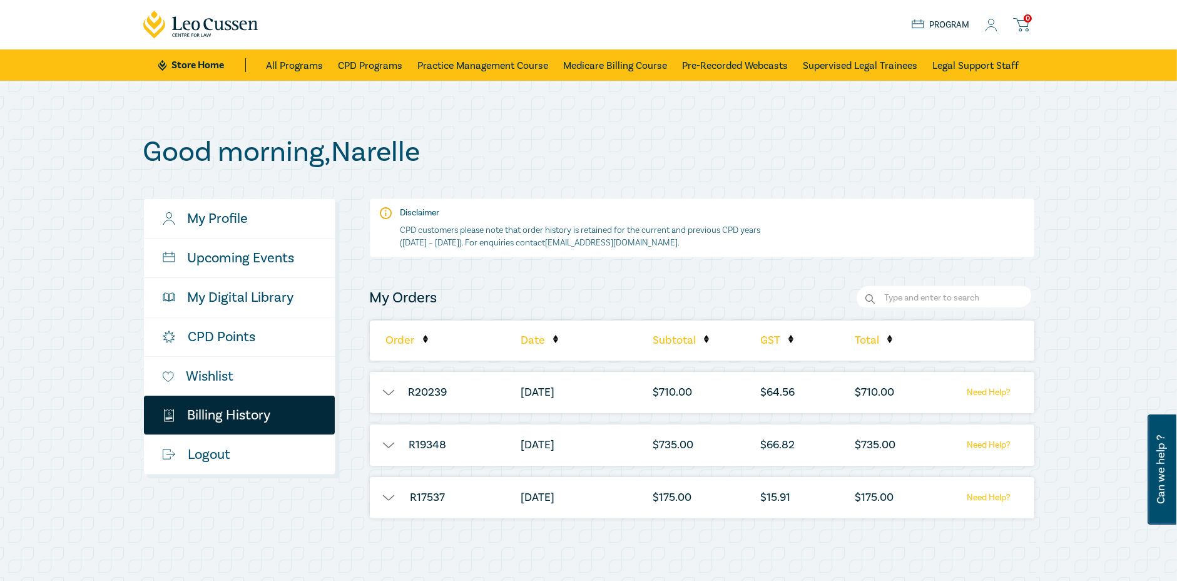
click at [390, 392] on button "button" at bounding box center [389, 392] width 38 height 13
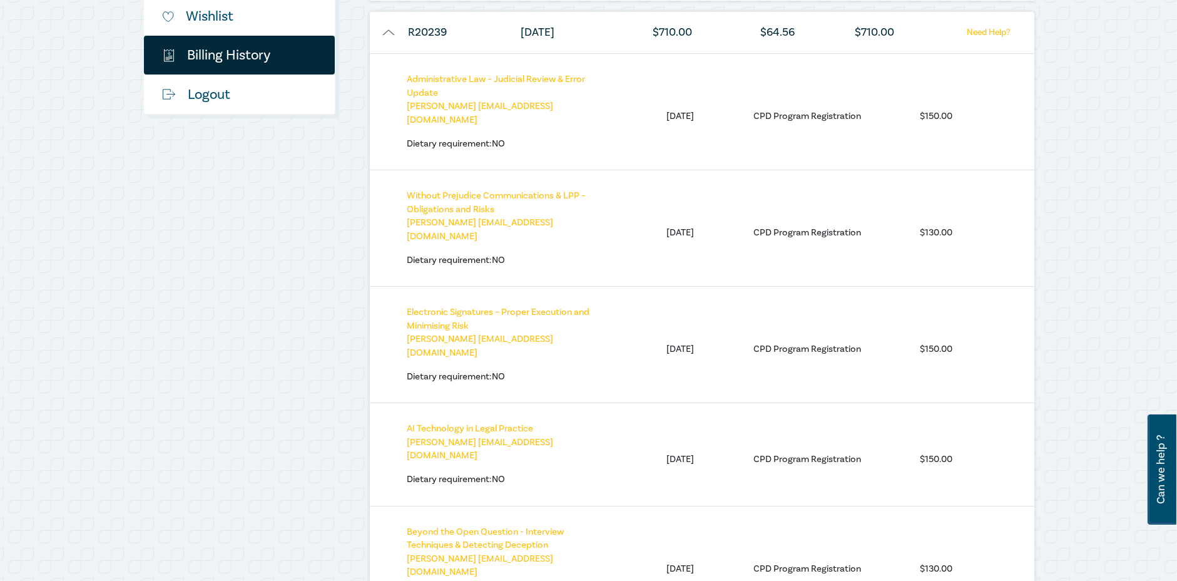
scroll to position [361, 0]
click at [447, 422] on link "AI Technology in Legal Practice" at bounding box center [470, 428] width 126 height 12
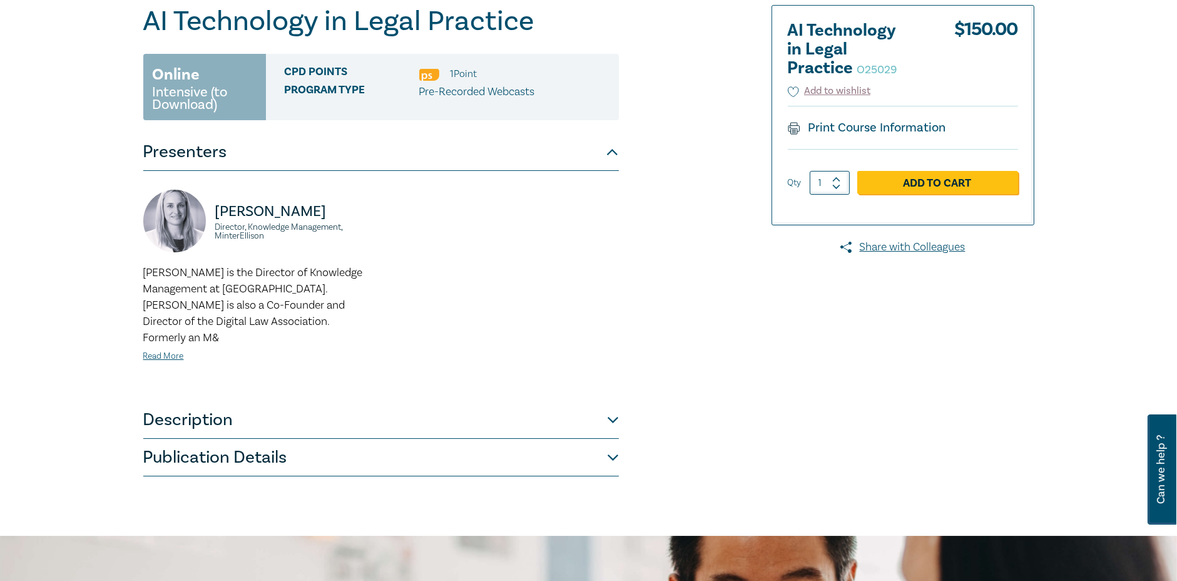
scroll to position [138, 0]
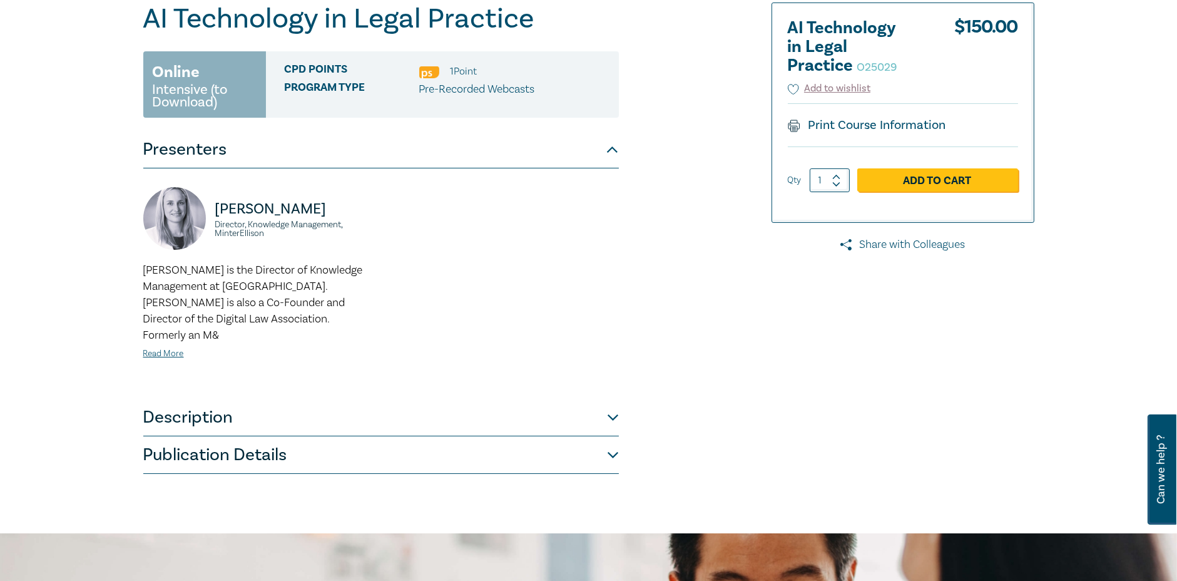
click at [908, 243] on link "Share with Colleagues" at bounding box center [903, 245] width 263 height 16
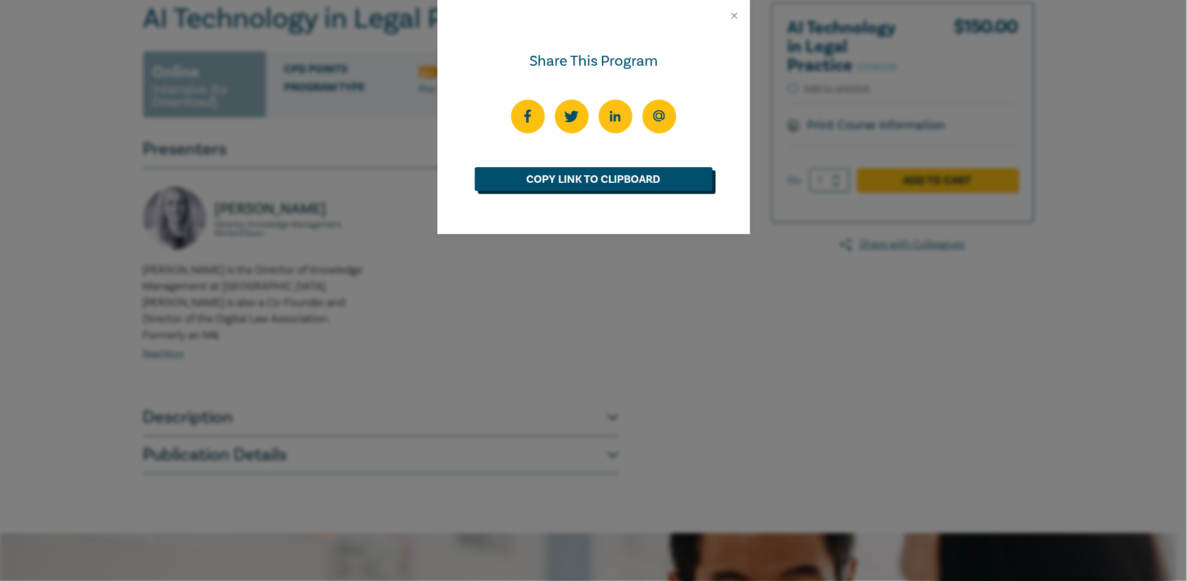
click at [599, 182] on link "Copy Link to Clipboard" at bounding box center [594, 179] width 238 height 24
click at [686, 295] on div "Share This Program Copied" at bounding box center [593, 290] width 1187 height 581
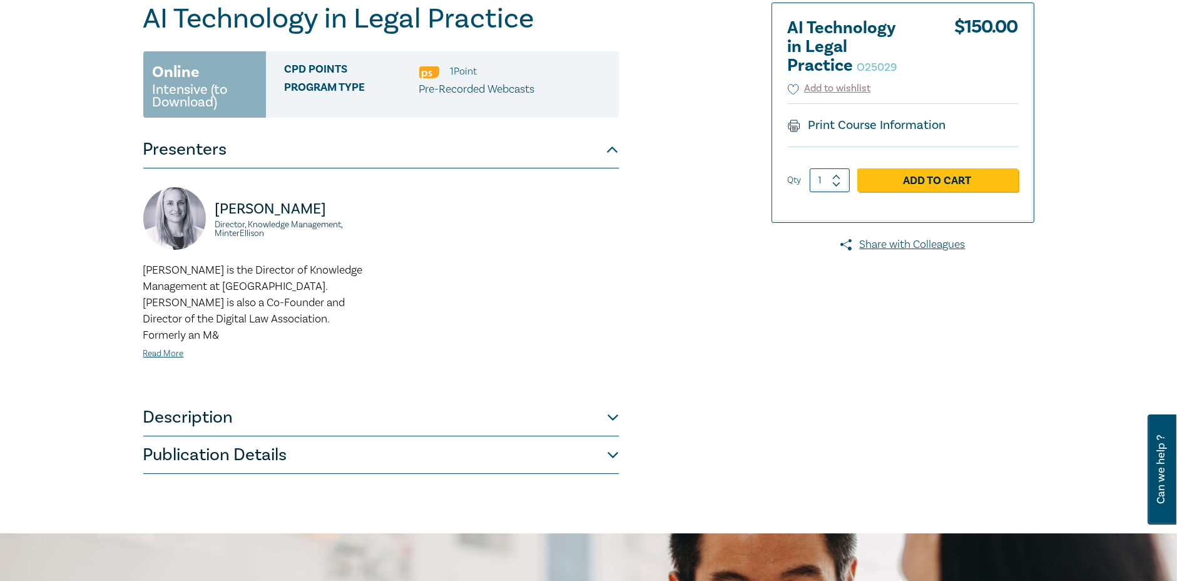
drag, startPoint x: 683, startPoint y: 366, endPoint x: 505, endPoint y: 573, distance: 273.4
click at [683, 366] on div "AI Technology in Legal Practice O25029 Online Intensive (to Download) CPD Point…" at bounding box center [438, 238] width 604 height 471
click at [724, 305] on div "AI Technology in Legal Practice O25029 Online Intensive (to Download) CPD Point…" at bounding box center [438, 238] width 604 height 471
click at [786, 340] on div at bounding box center [891, 238] width 302 height 471
